Goal: Communication & Community: Answer question/provide support

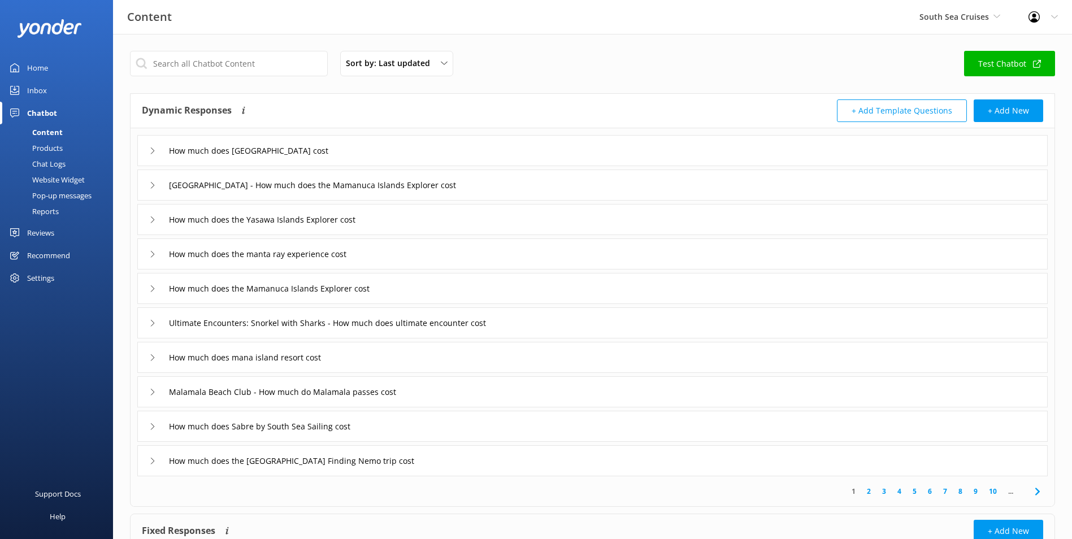
click at [42, 89] on div "Inbox" at bounding box center [37, 90] width 20 height 23
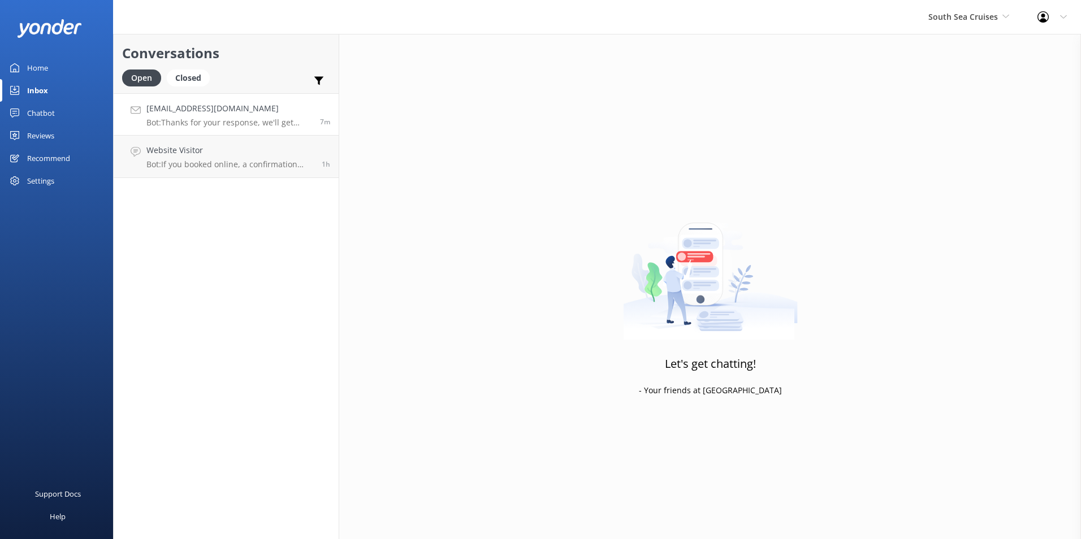
click at [227, 117] on div "[EMAIL_ADDRESS][DOMAIN_NAME] Bot: Thanks for your response, we'll get back to y…" at bounding box center [228, 114] width 165 height 24
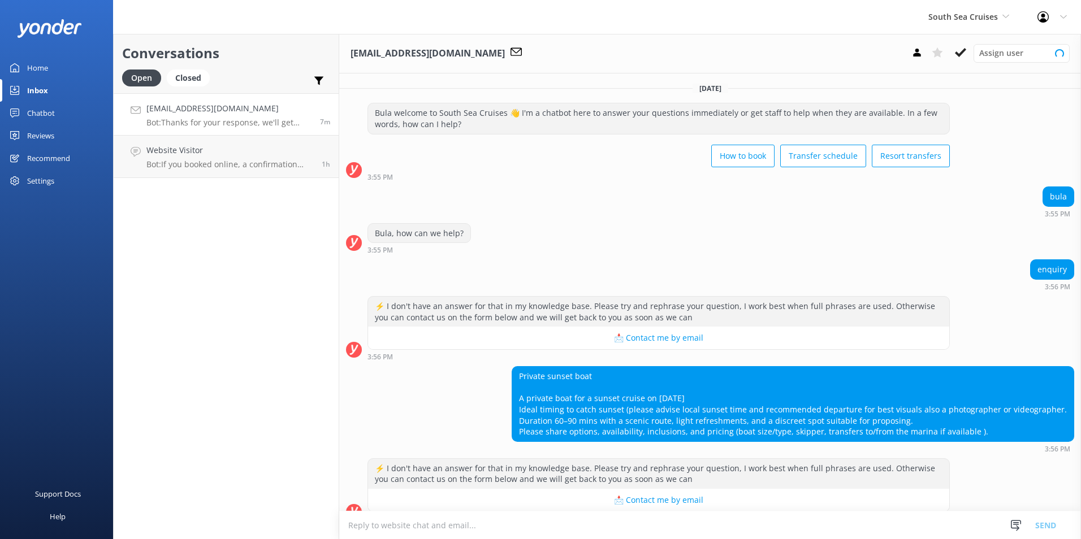
scroll to position [124, 0]
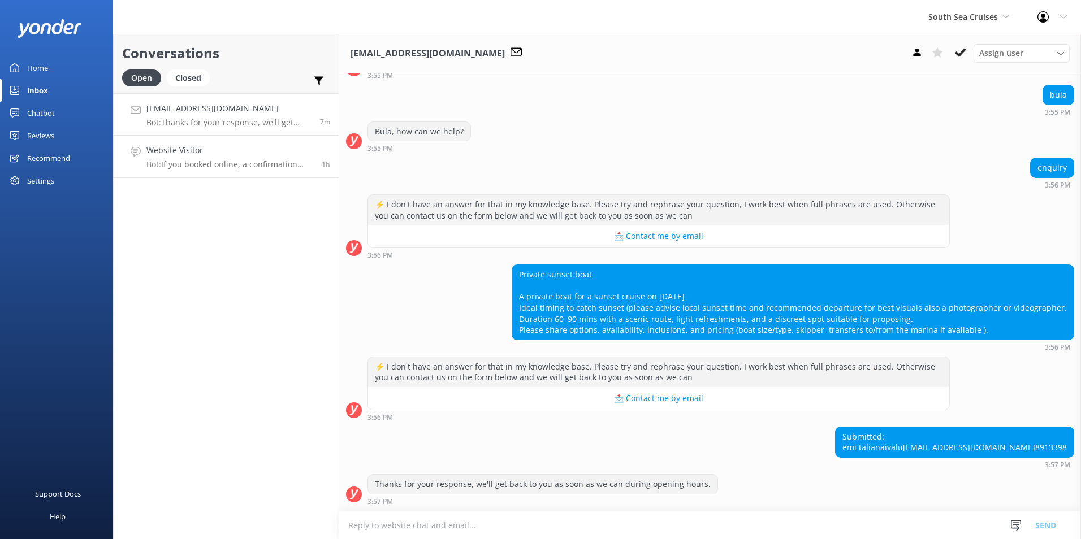
click at [224, 155] on h4 "Website Visitor" at bounding box center [229, 150] width 167 height 12
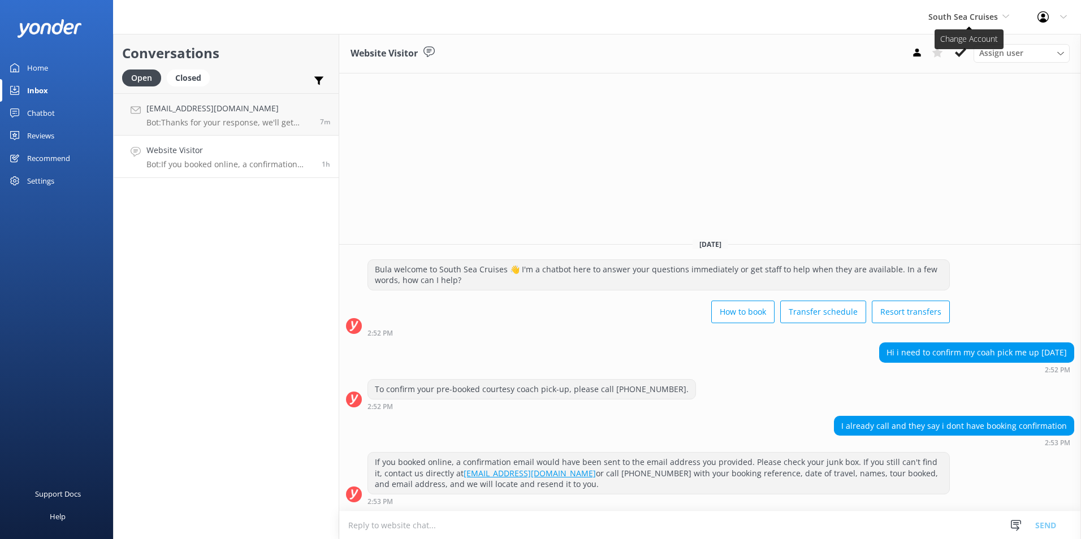
click at [1004, 11] on span "South Sea Cruises" at bounding box center [968, 17] width 81 height 12
click at [228, 123] on p "Bot: Thanks for your response, we'll get back to you as soon as we can during o…" at bounding box center [228, 123] width 165 height 10
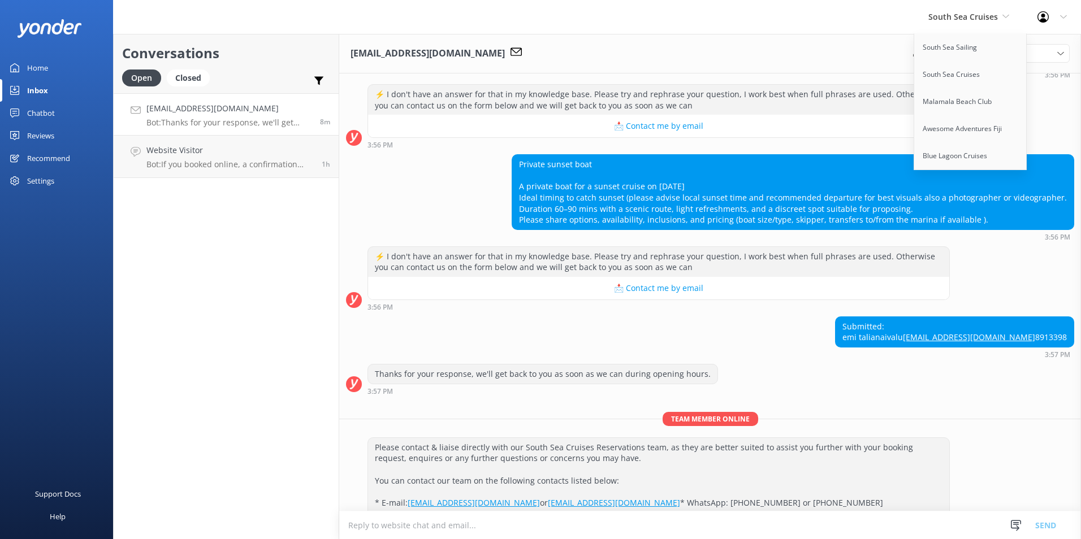
scroll to position [344, 0]
